Goal: Find specific page/section: Find specific page/section

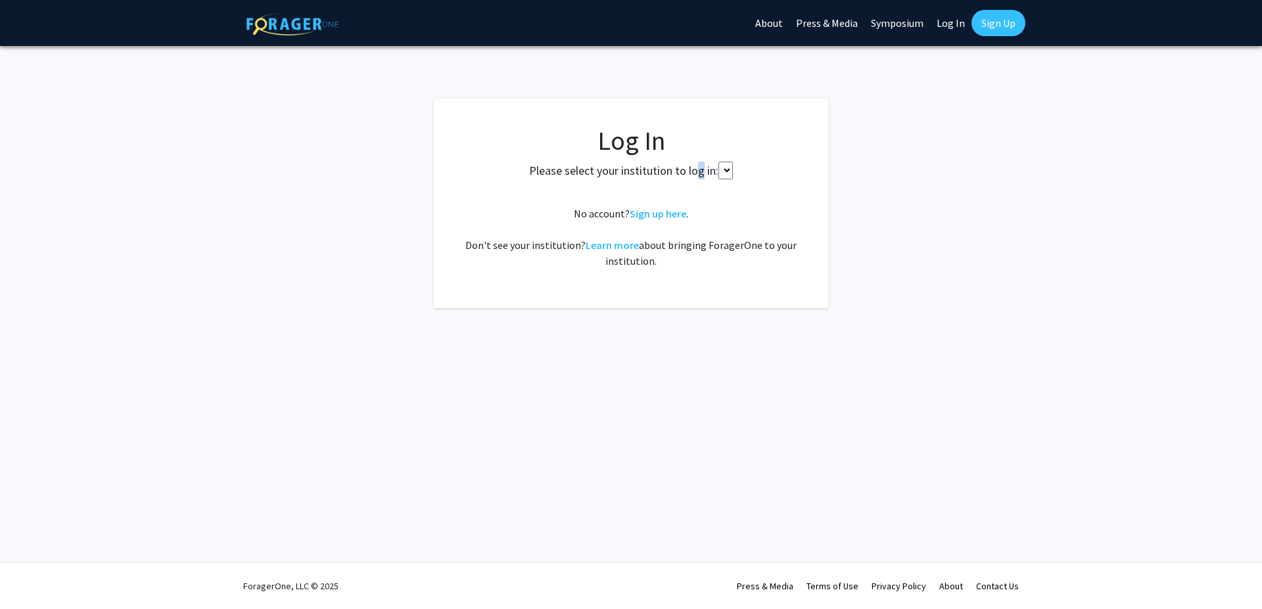
click at [711, 173] on label "Please select your institution to log in:" at bounding box center [623, 171] width 189 height 18
select select
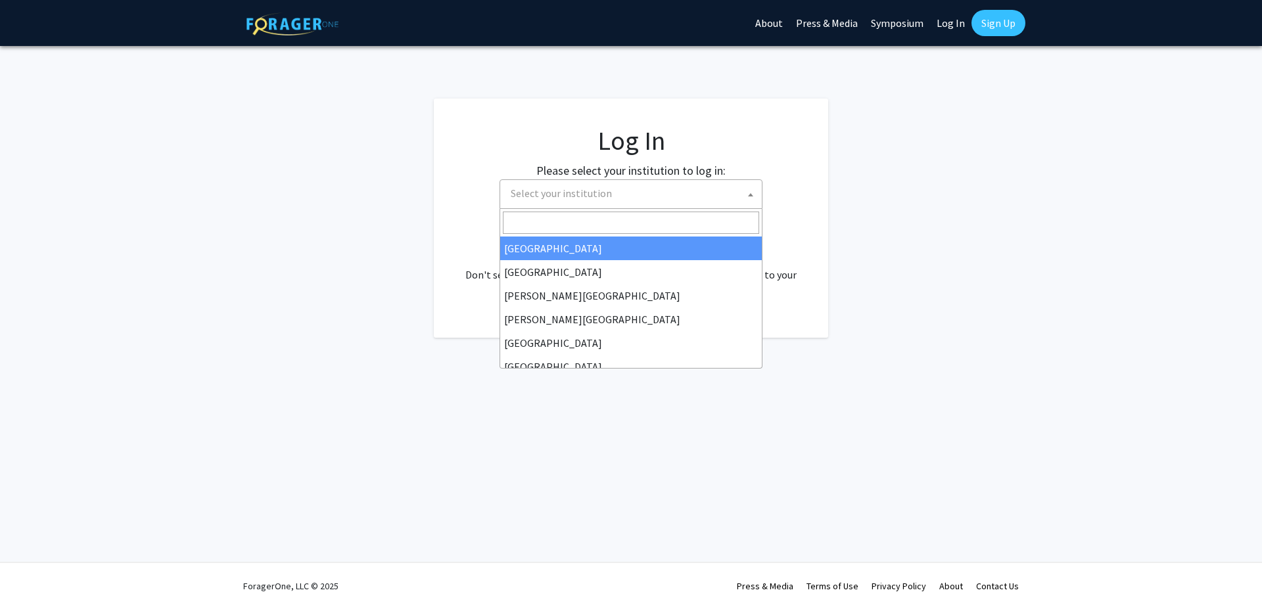
click at [665, 195] on span "Select your institution" at bounding box center [634, 193] width 256 height 27
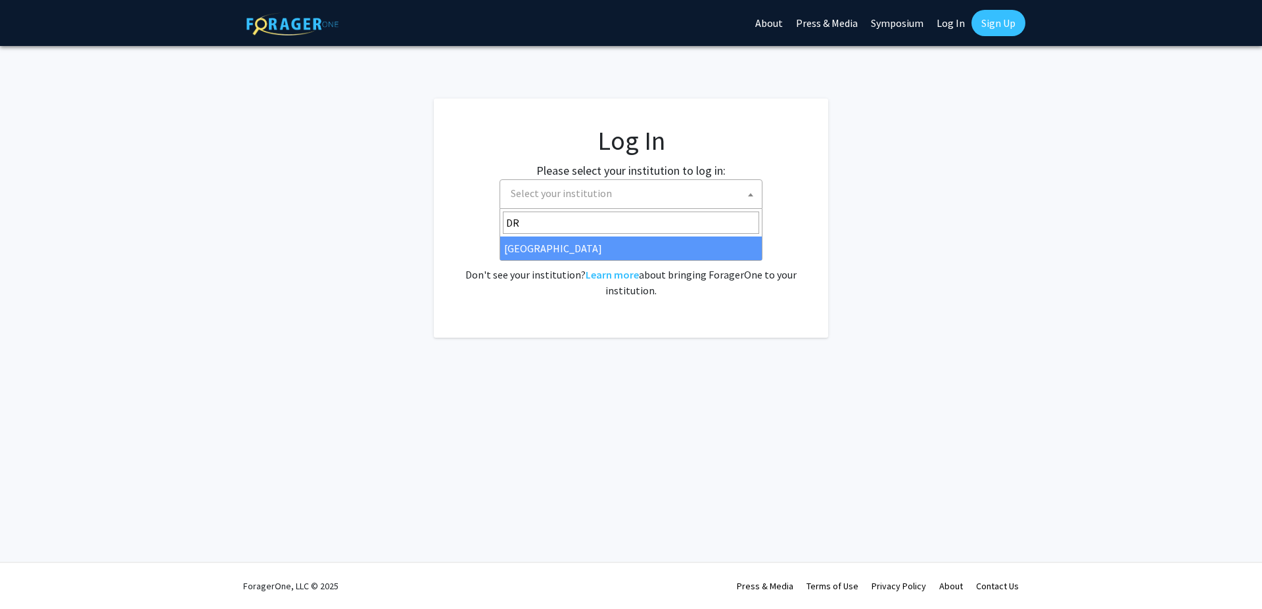
type input "DR"
select select "6"
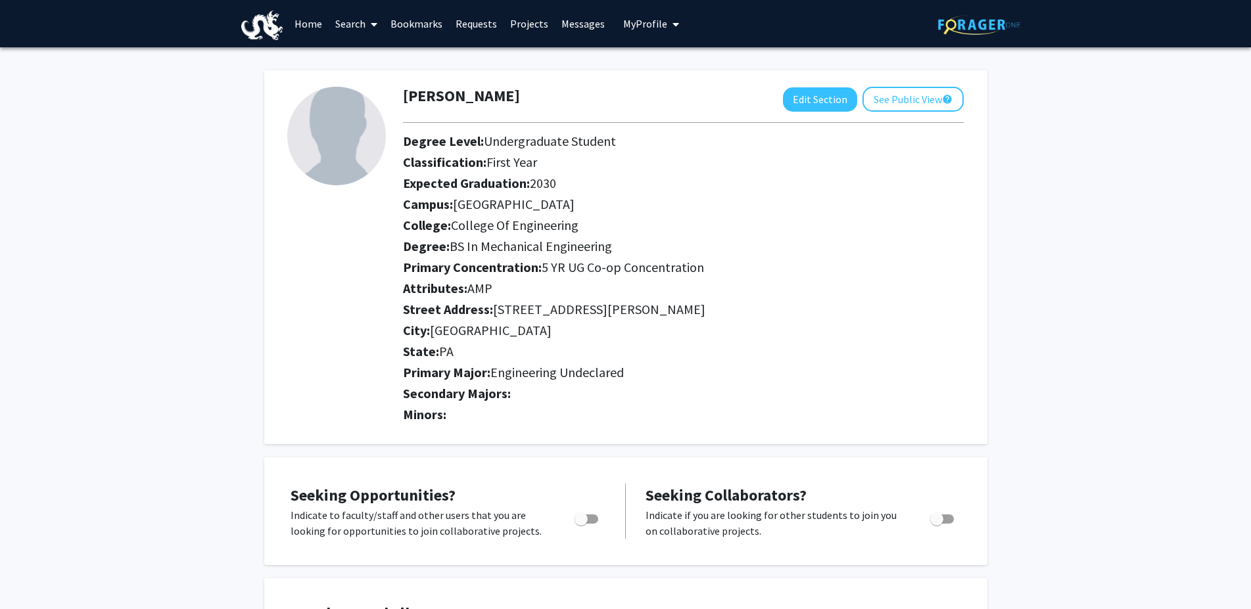
click at [368, 29] on span at bounding box center [372, 24] width 12 height 46
click at [374, 54] on span "Faculty/Staff" at bounding box center [377, 60] width 97 height 26
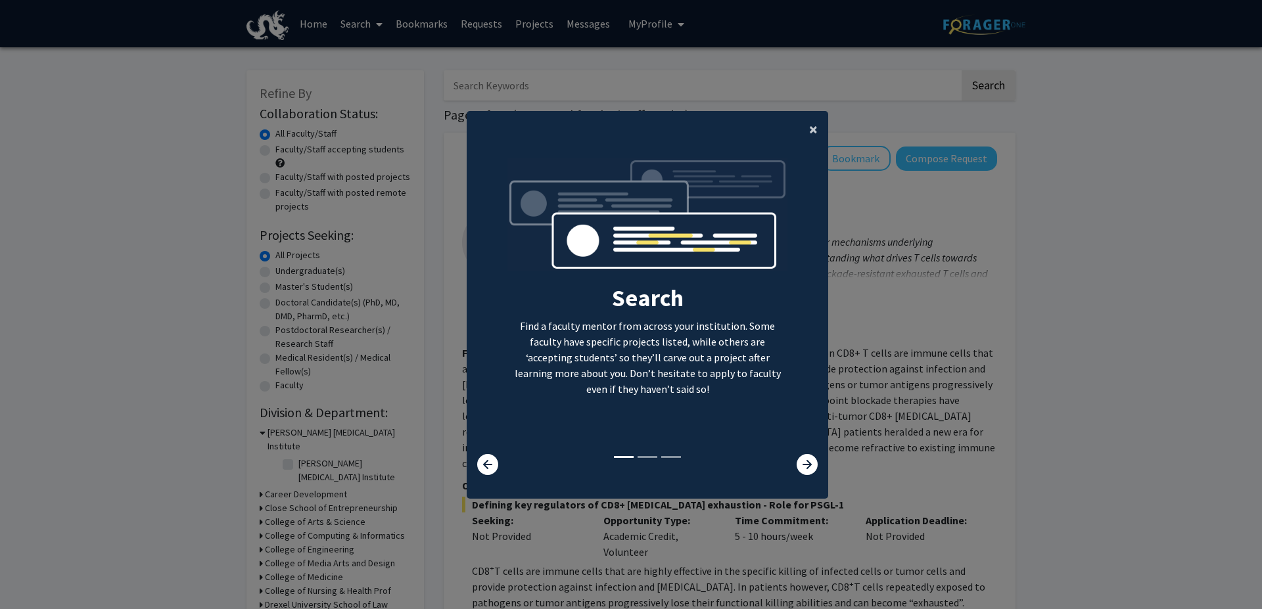
click at [803, 126] on button "×" at bounding box center [814, 129] width 30 height 37
